Goal: Task Accomplishment & Management: Use online tool/utility

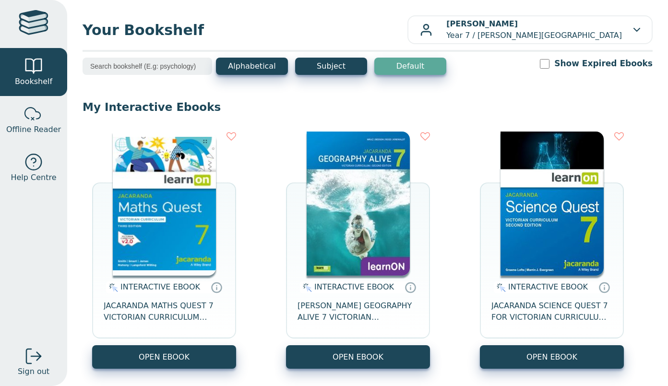
click at [150, 226] on img at bounding box center [164, 204] width 103 height 144
click at [164, 217] on img at bounding box center [164, 204] width 103 height 144
